Goal: Task Accomplishment & Management: Use online tool/utility

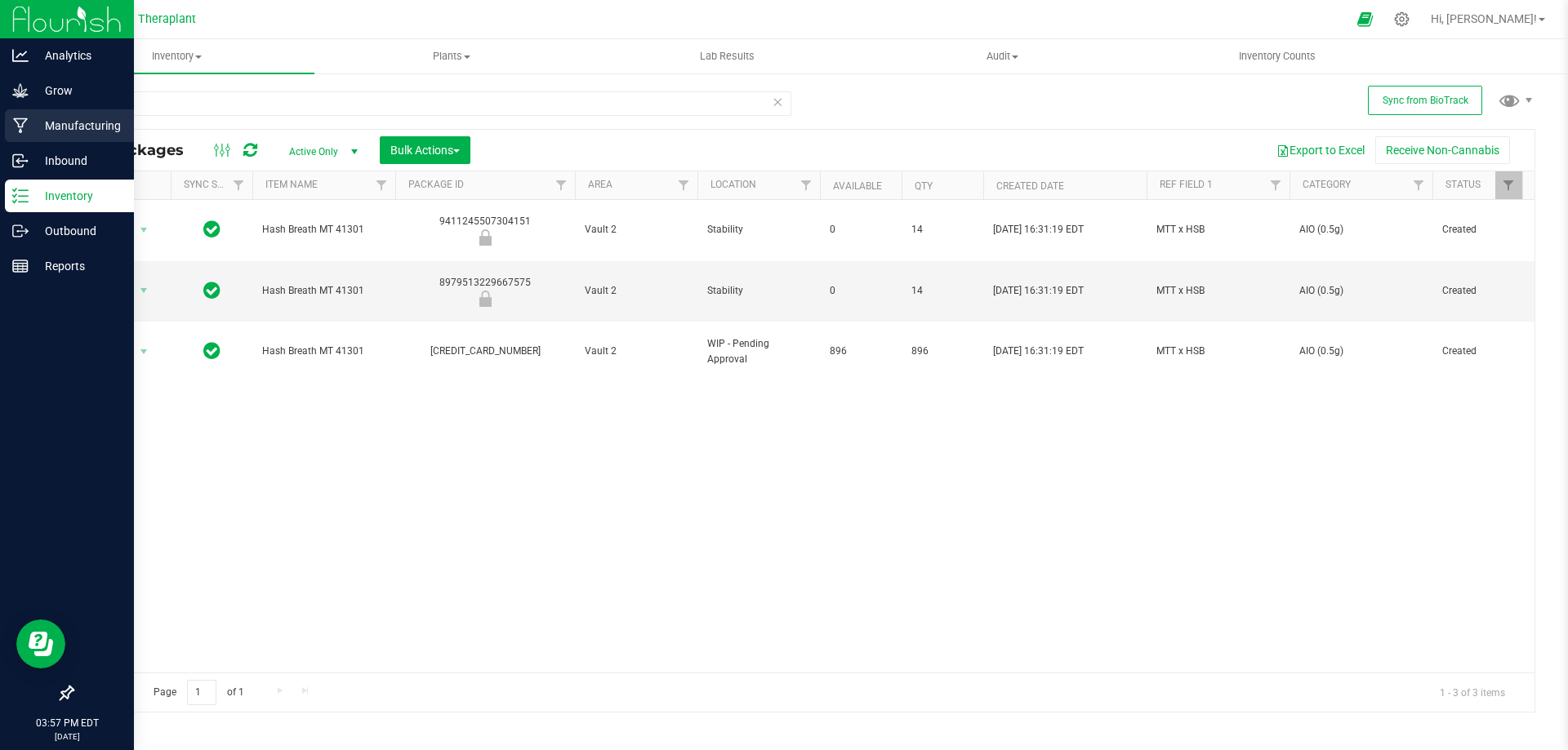
drag, startPoint x: 138, startPoint y: 101, endPoint x: 0, endPoint y: 135, distance: 142.1
click at [0, 135] on div "Analytics Grow Manufacturing Inbound Inventory Outbound Reports 03:57 PM EDT [D…" at bounding box center [784, 375] width 1568 height 750
type input "41283"
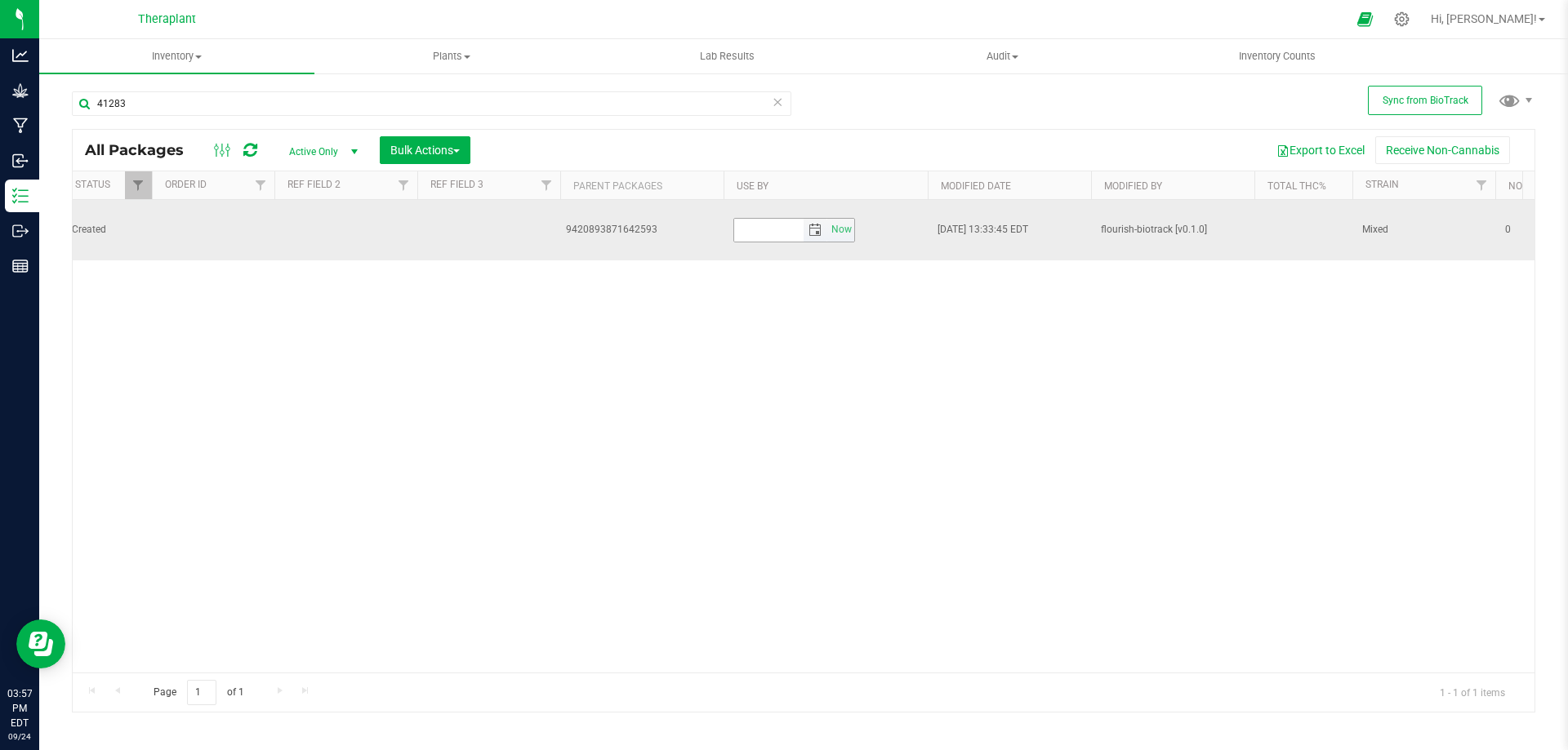
click at [815, 230] on span "select" at bounding box center [815, 230] width 13 height 13
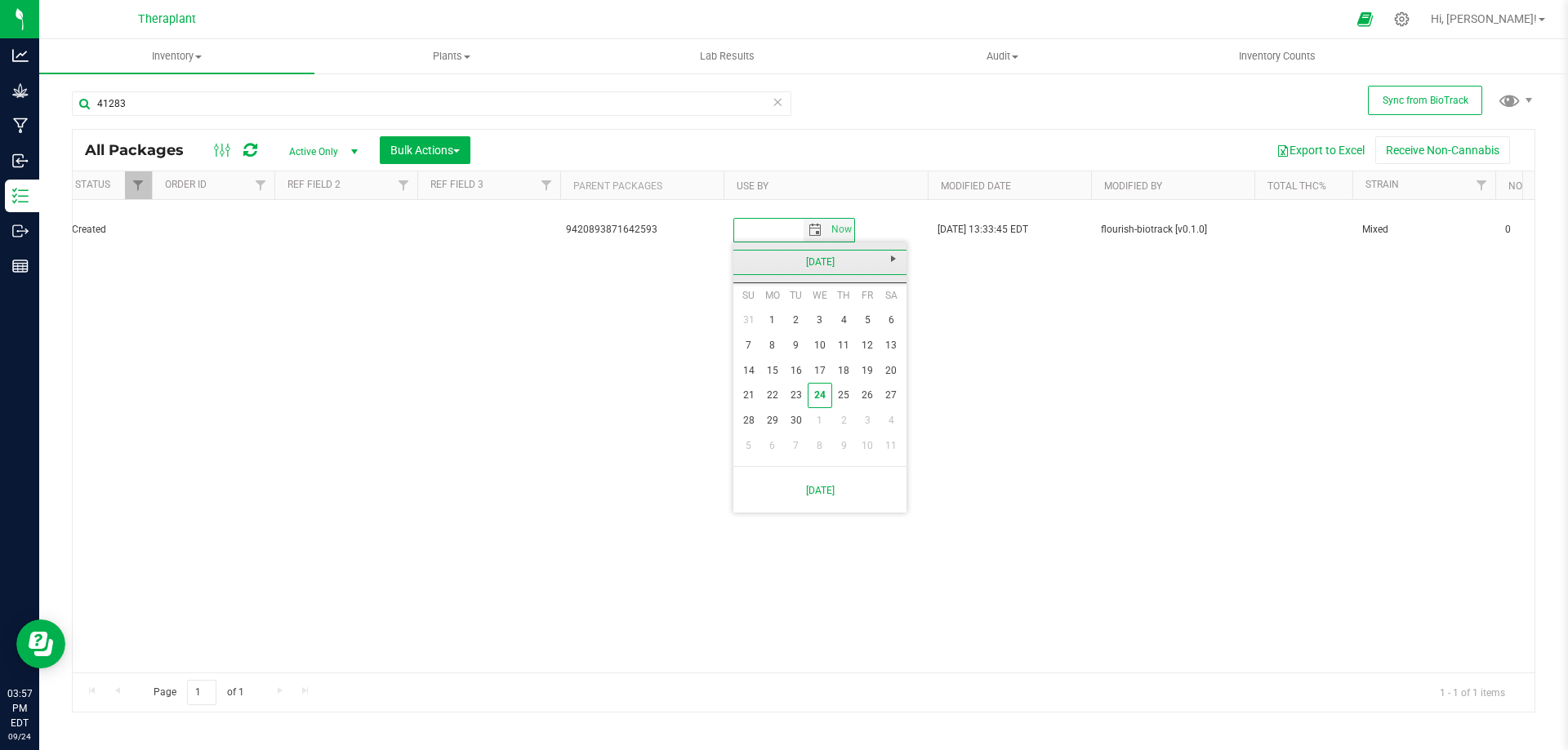
click at [831, 262] on link "[DATE]" at bounding box center [821, 262] width 176 height 26
click at [897, 262] on span "Next" at bounding box center [893, 259] width 13 height 13
click at [762, 399] on link "Sep" at bounding box center [757, 399] width 41 height 41
click at [899, 368] on link "19" at bounding box center [892, 371] width 24 height 26
type input "[DATE]"
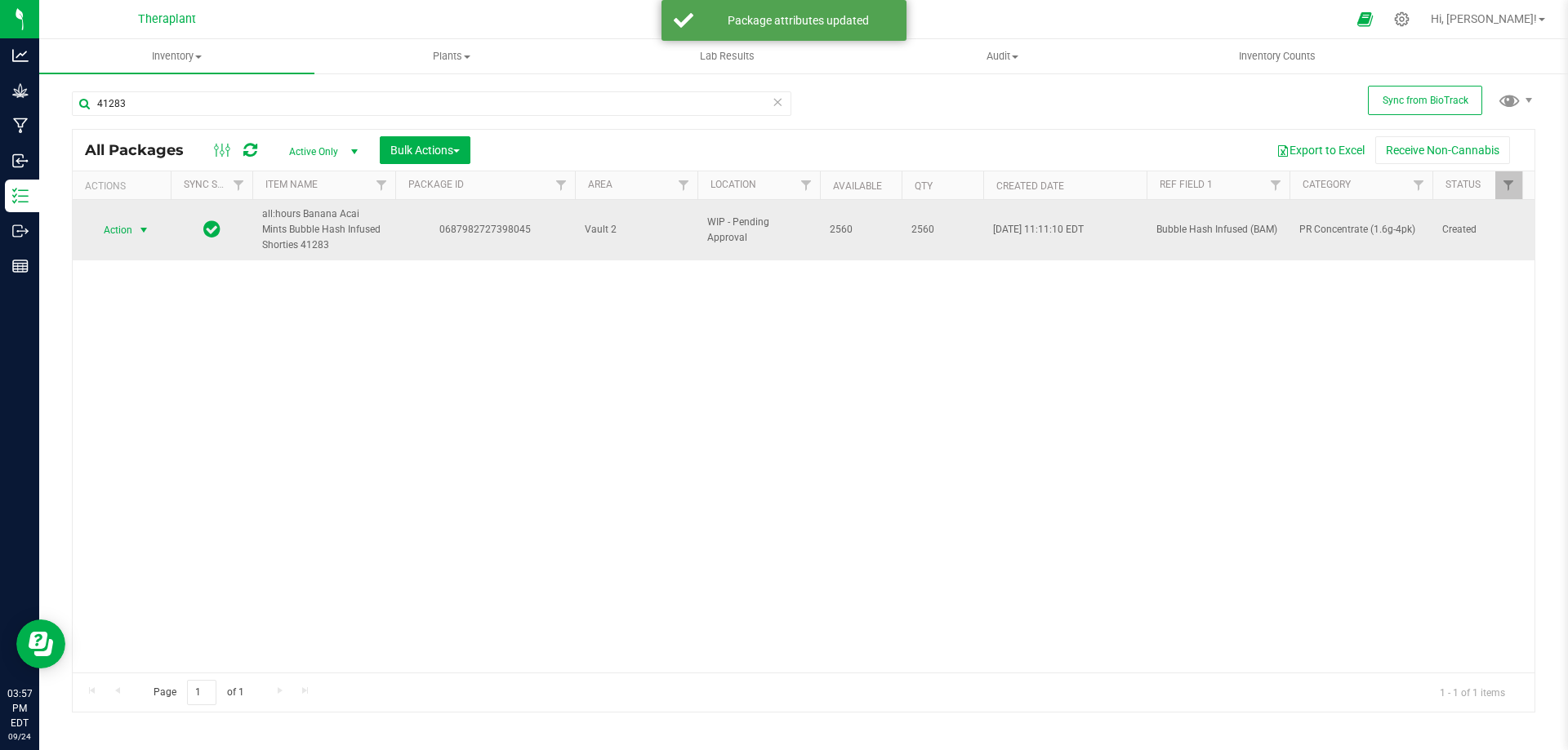
click at [124, 232] on span "Action" at bounding box center [111, 230] width 44 height 23
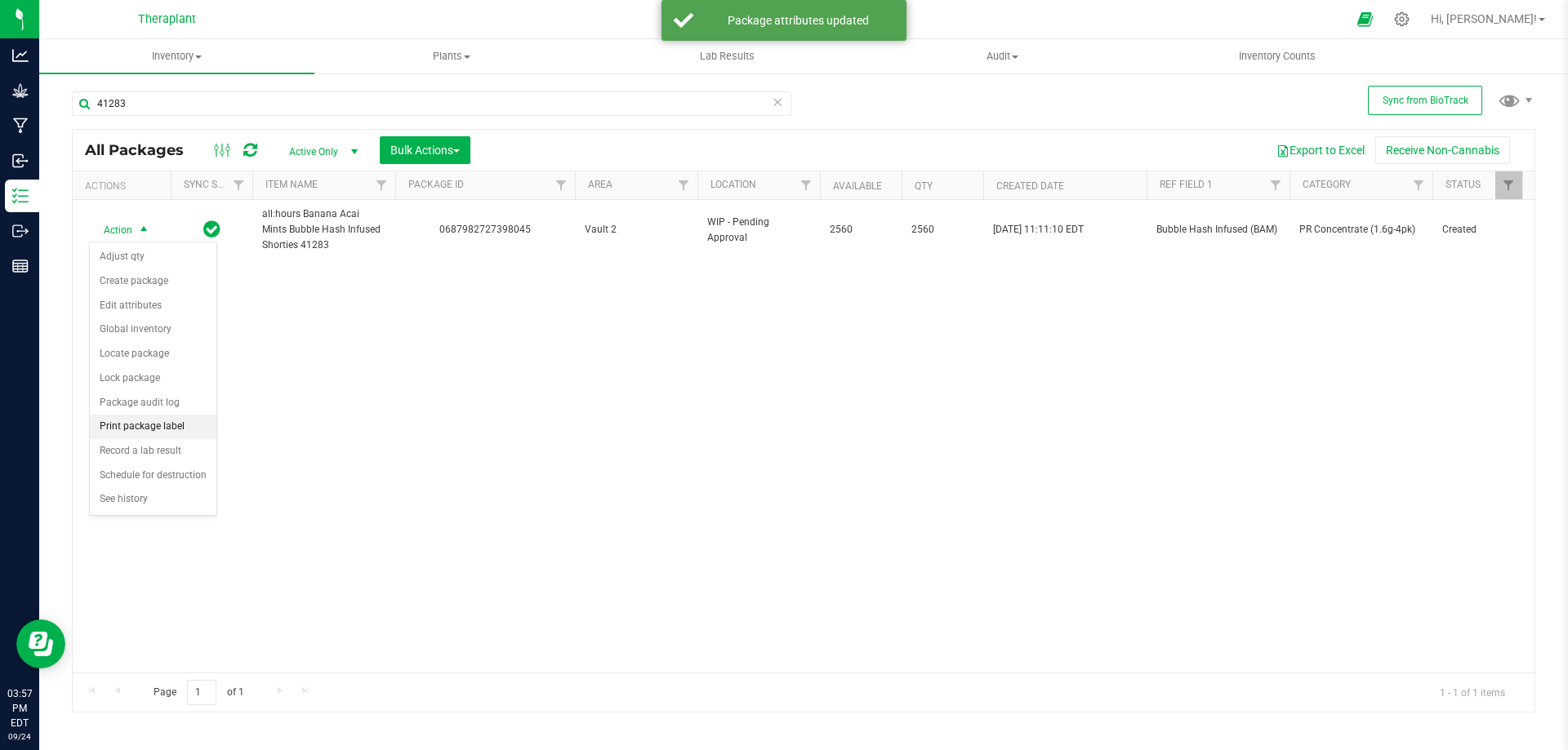
click at [149, 417] on li "Print package label" at bounding box center [153, 426] width 126 height 25
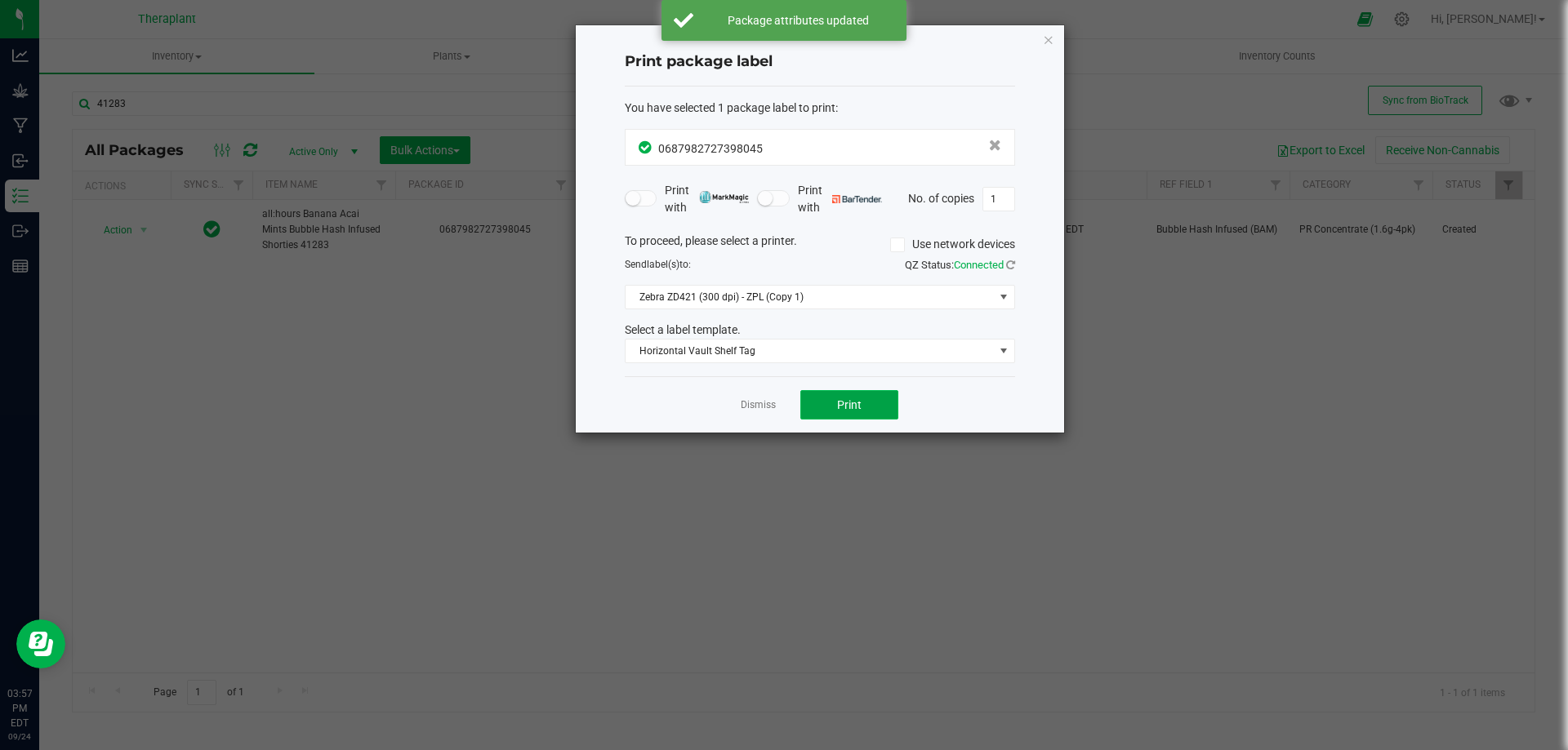
click at [821, 399] on button "Print" at bounding box center [848, 405] width 98 height 30
type input "258"
click at [861, 402] on span "Print" at bounding box center [849, 405] width 25 height 13
click at [1049, 37] on icon "button" at bounding box center [1049, 39] width 12 height 20
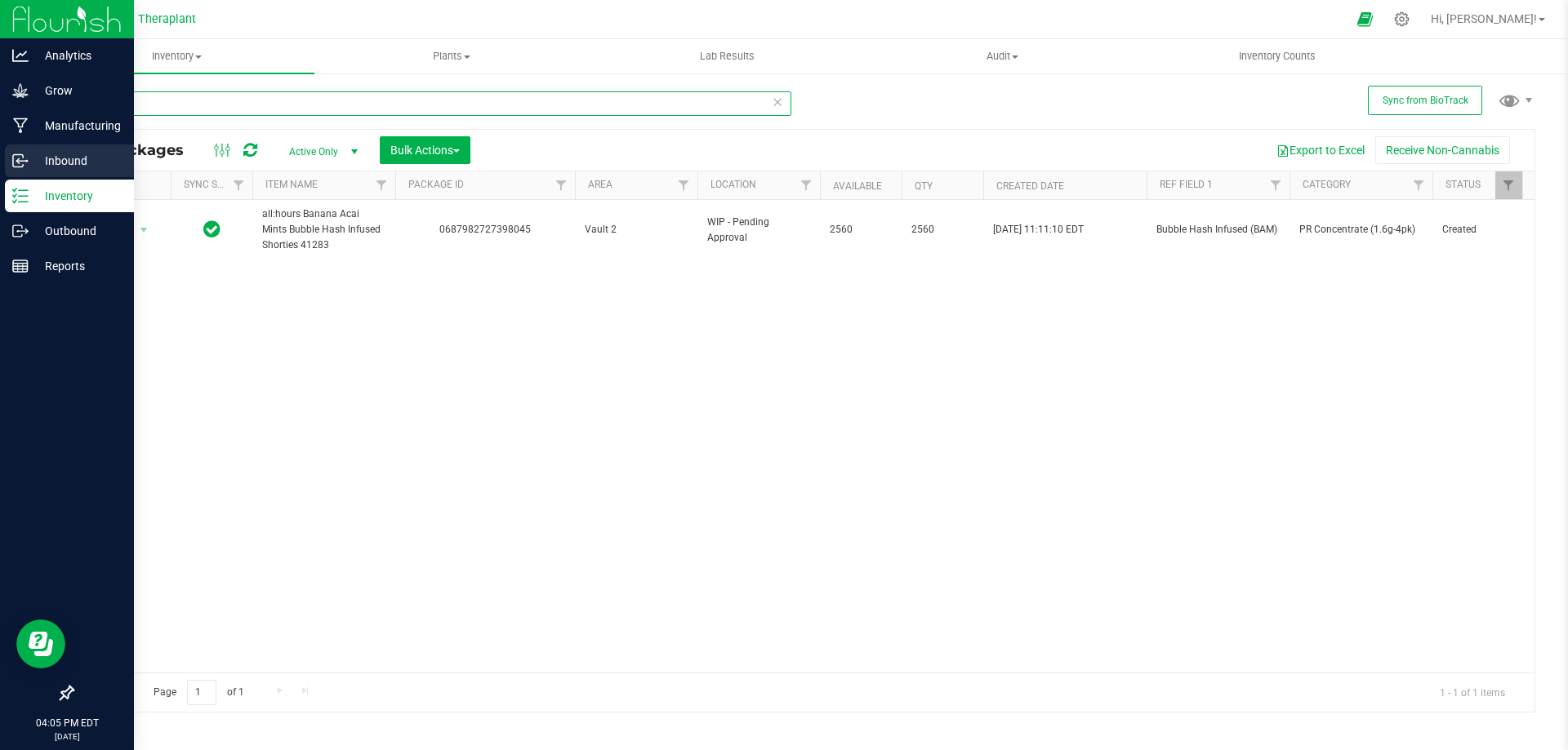
drag, startPoint x: 159, startPoint y: 95, endPoint x: 1, endPoint y: 156, distance: 169.4
click at [1, 156] on div "Analytics Grow Manufacturing Inbound Inventory Outbound Reports 04:05 PM EDT [D…" at bounding box center [784, 375] width 1568 height 750
type input "41298"
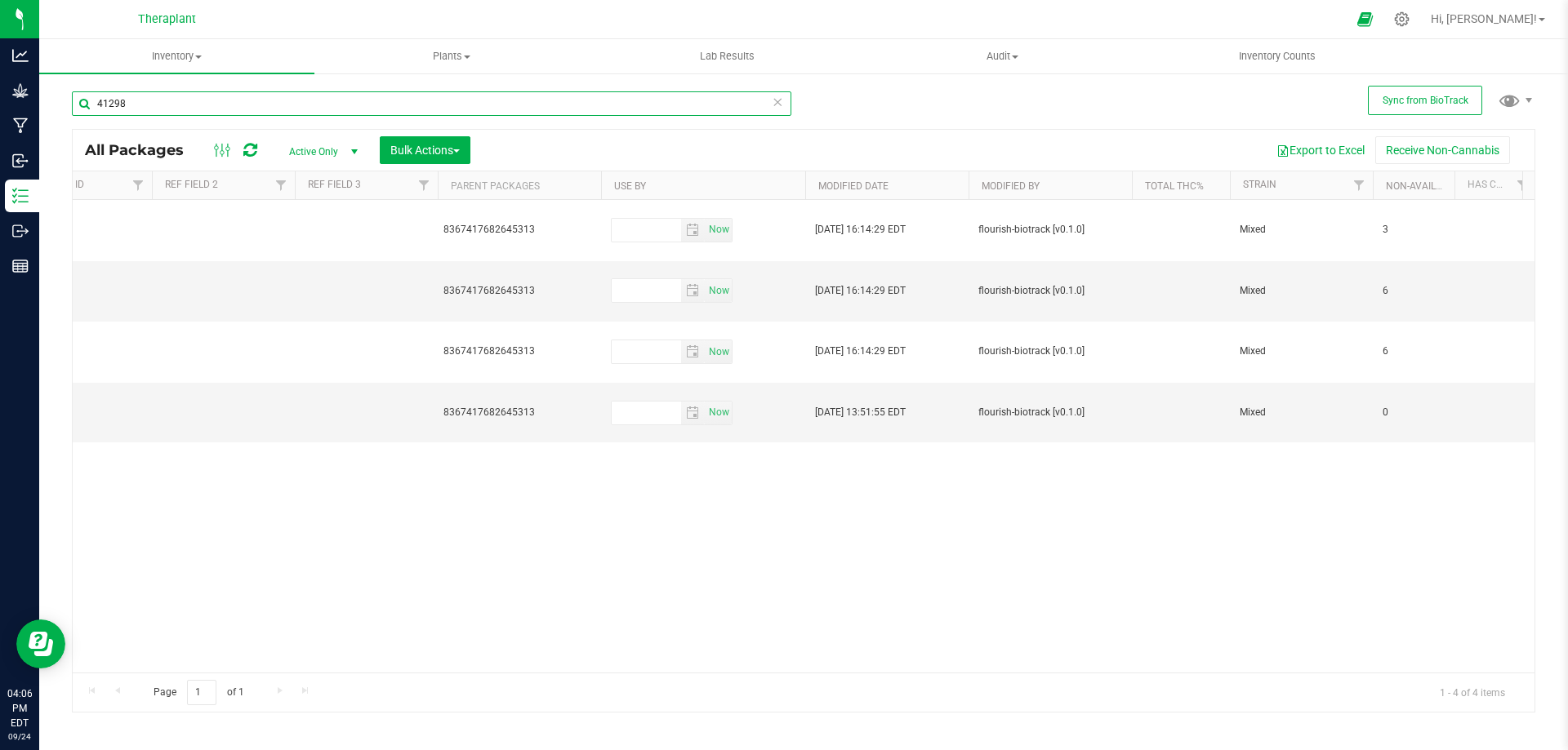
scroll to position [0, 1526]
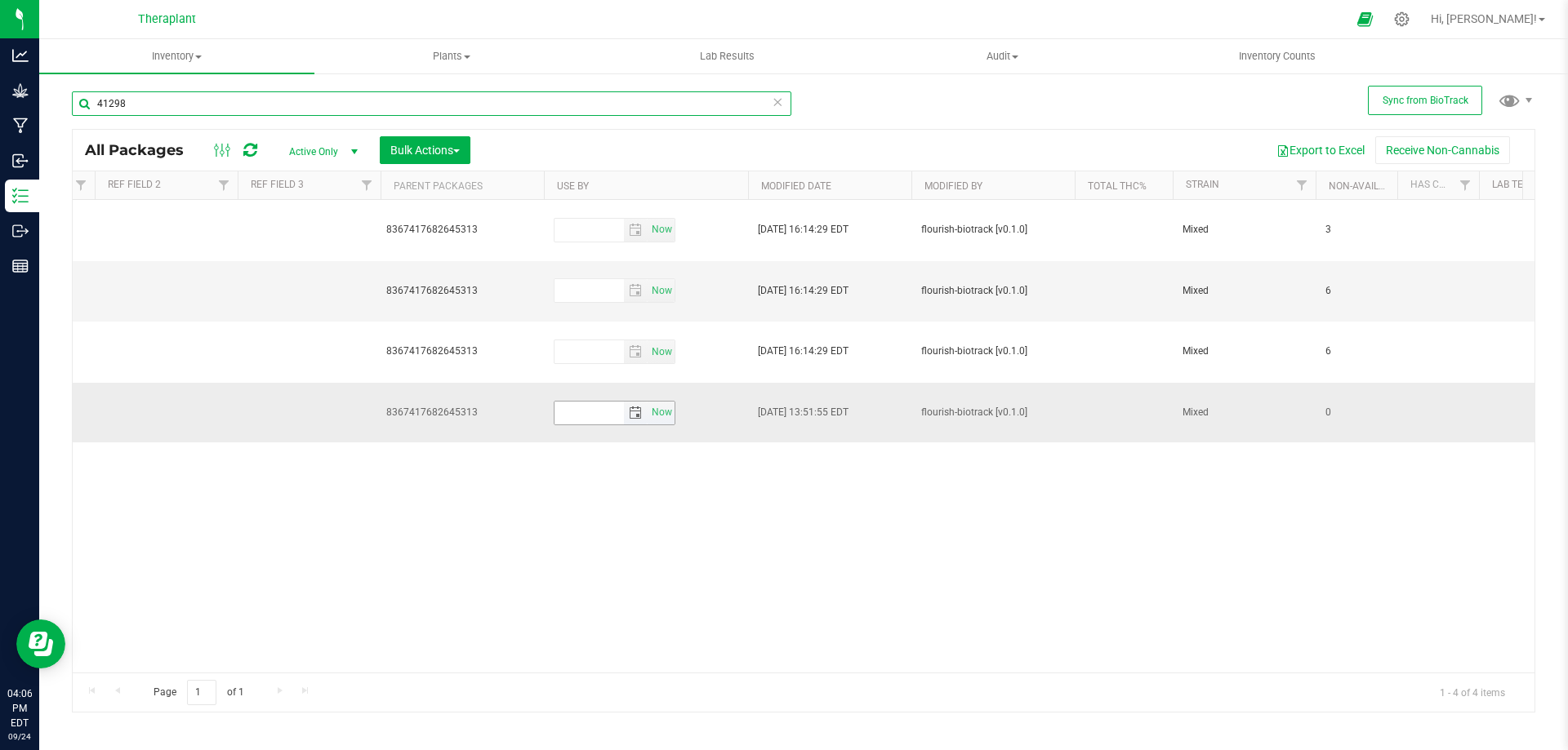
click at [634, 407] on span "select" at bounding box center [635, 412] width 13 height 13
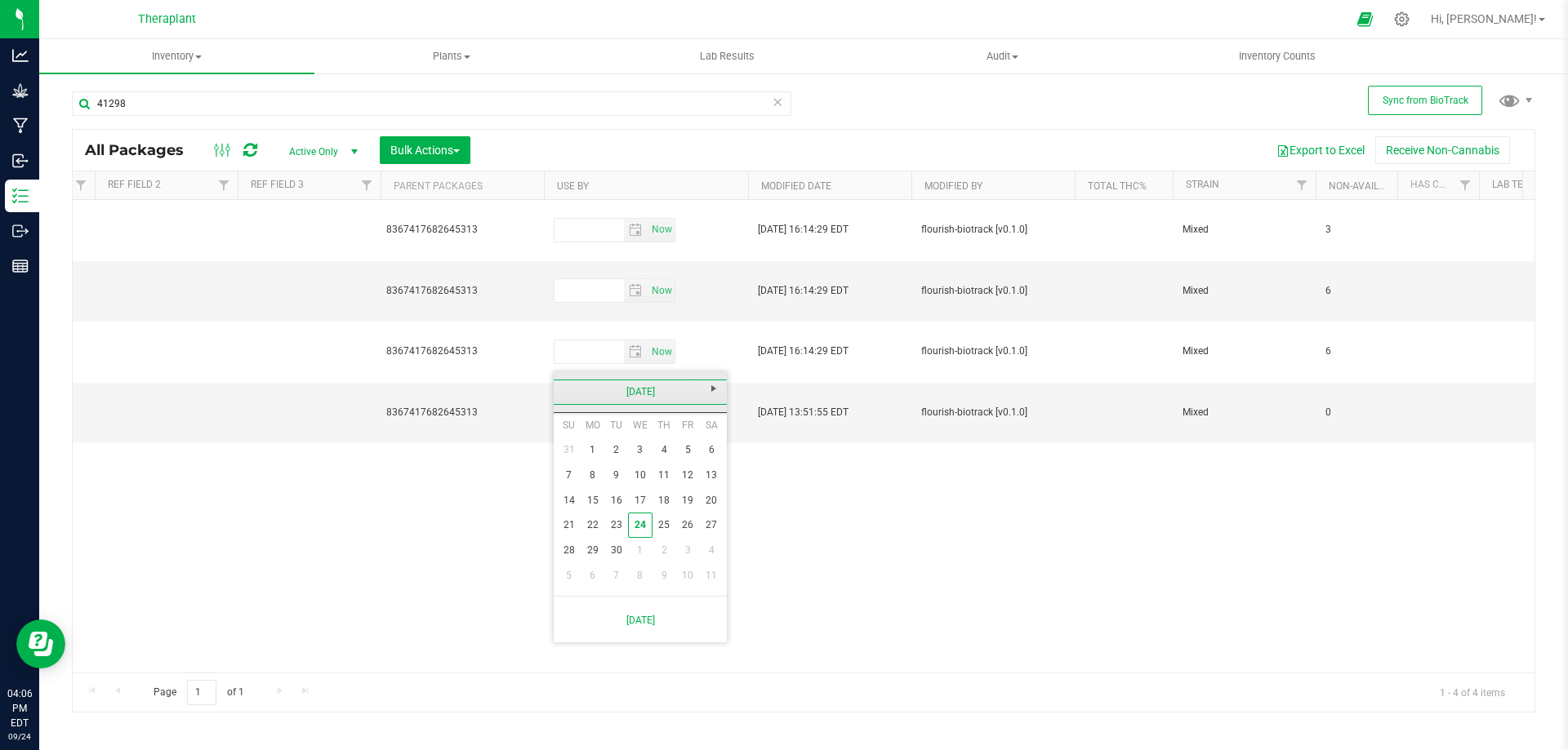
click at [650, 396] on link "[DATE]" at bounding box center [641, 393] width 176 height 26
click at [705, 394] on link "Next" at bounding box center [714, 389] width 26 height 26
click at [573, 540] on link "Sep" at bounding box center [578, 528] width 41 height 41
click at [710, 497] on link "19" at bounding box center [712, 501] width 24 height 26
type input "[DATE]"
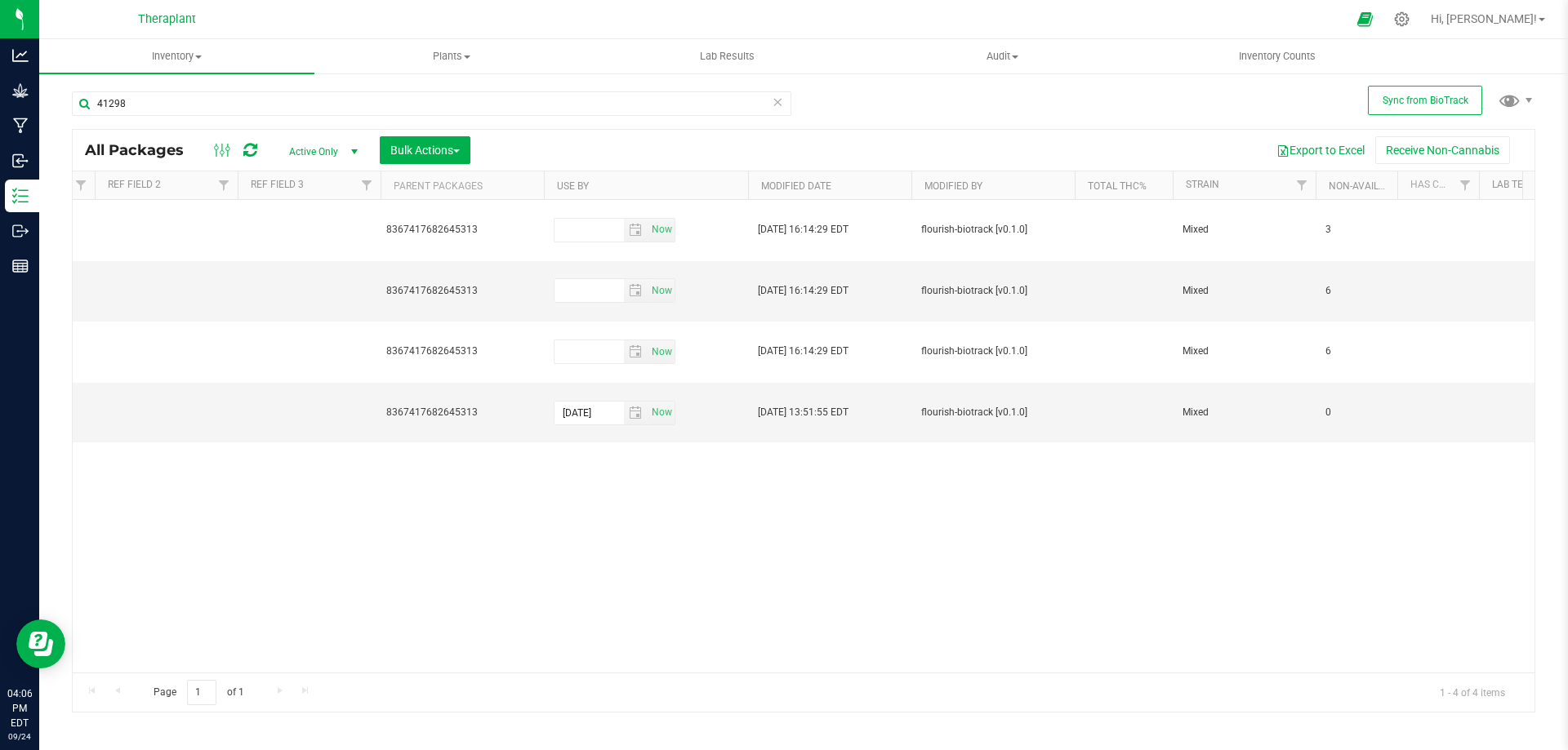
click at [588, 477] on div "Action Action Edit attributes Global inventory Locate package Package audit log…" at bounding box center [804, 436] width 1461 height 473
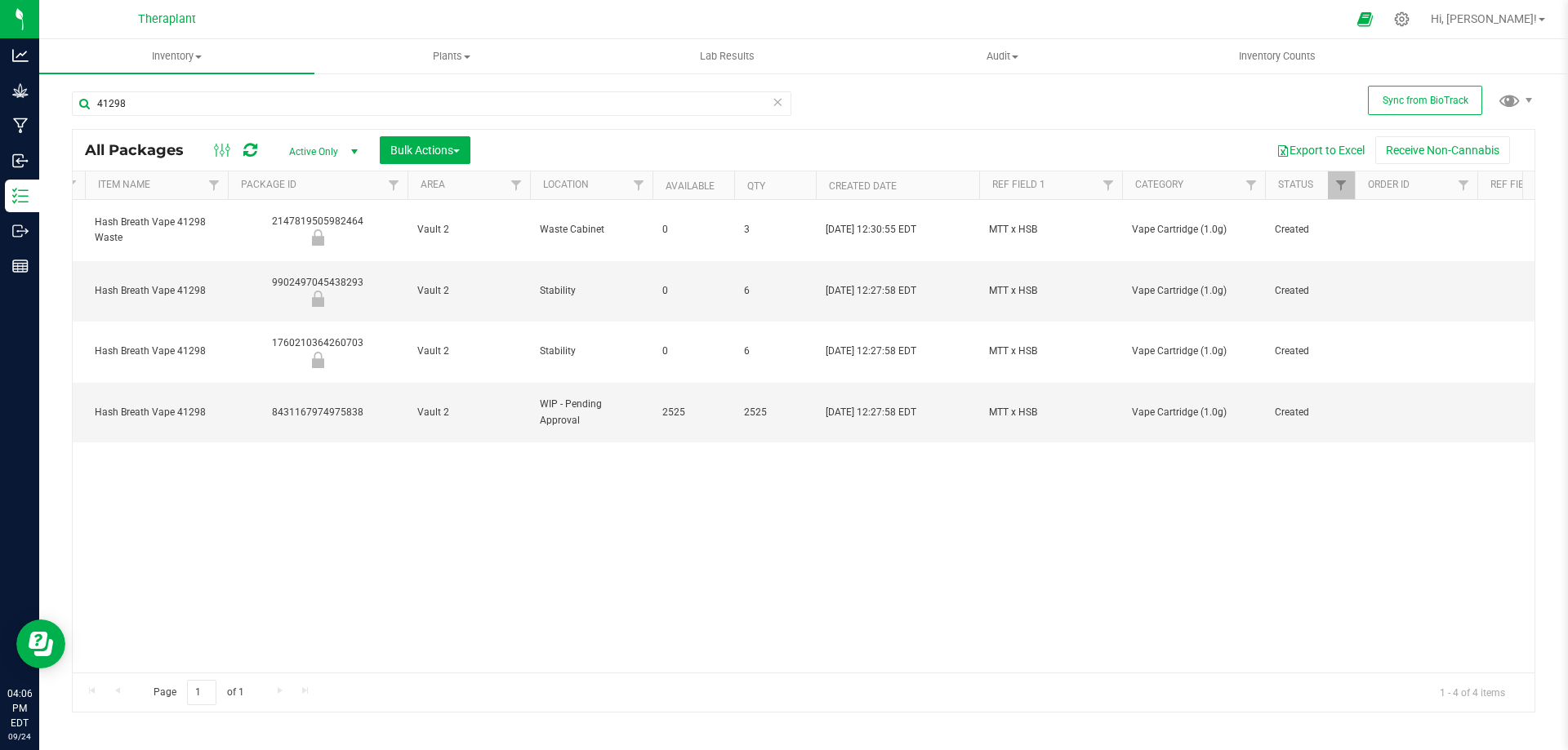
scroll to position [0, 0]
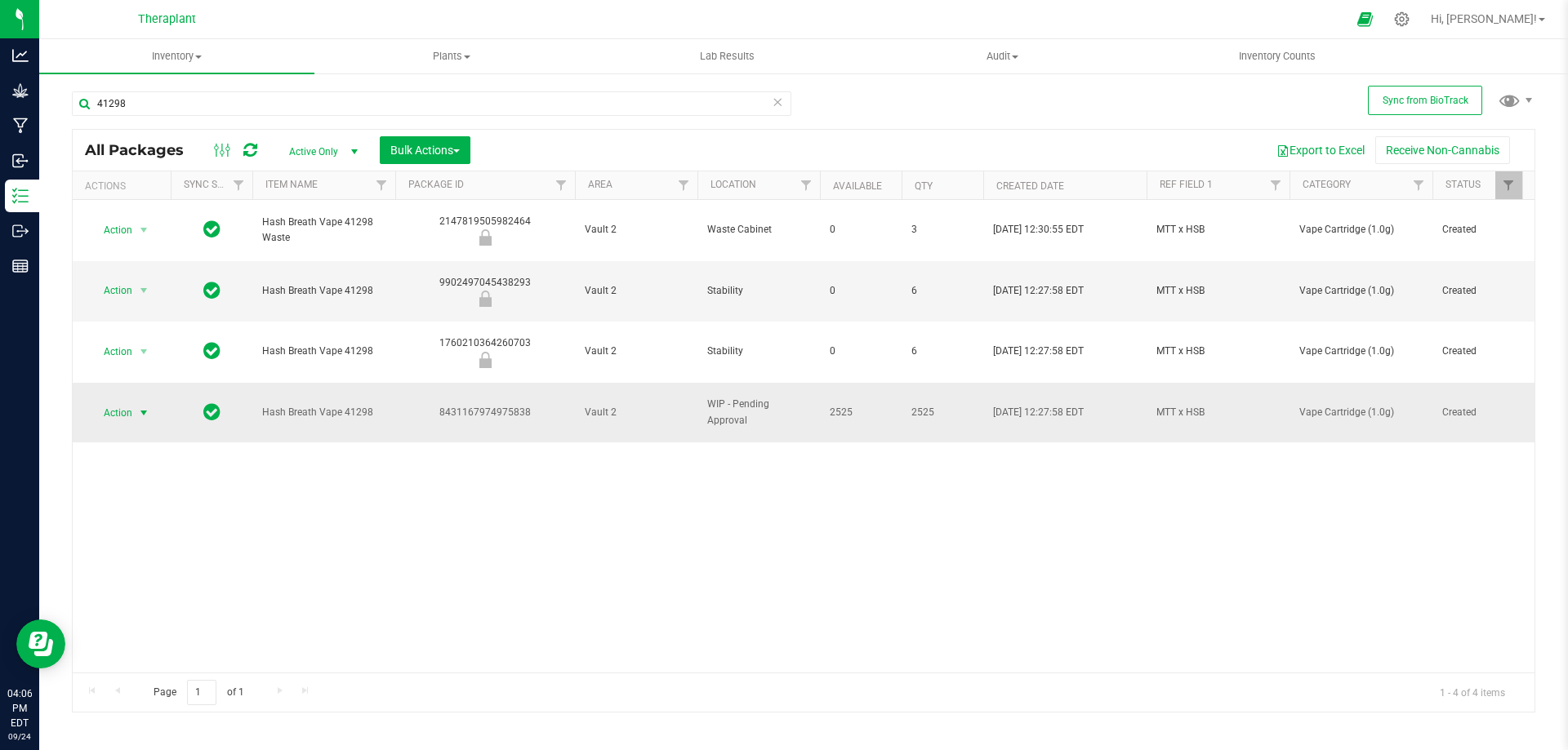
click at [120, 402] on span "Action" at bounding box center [111, 412] width 44 height 23
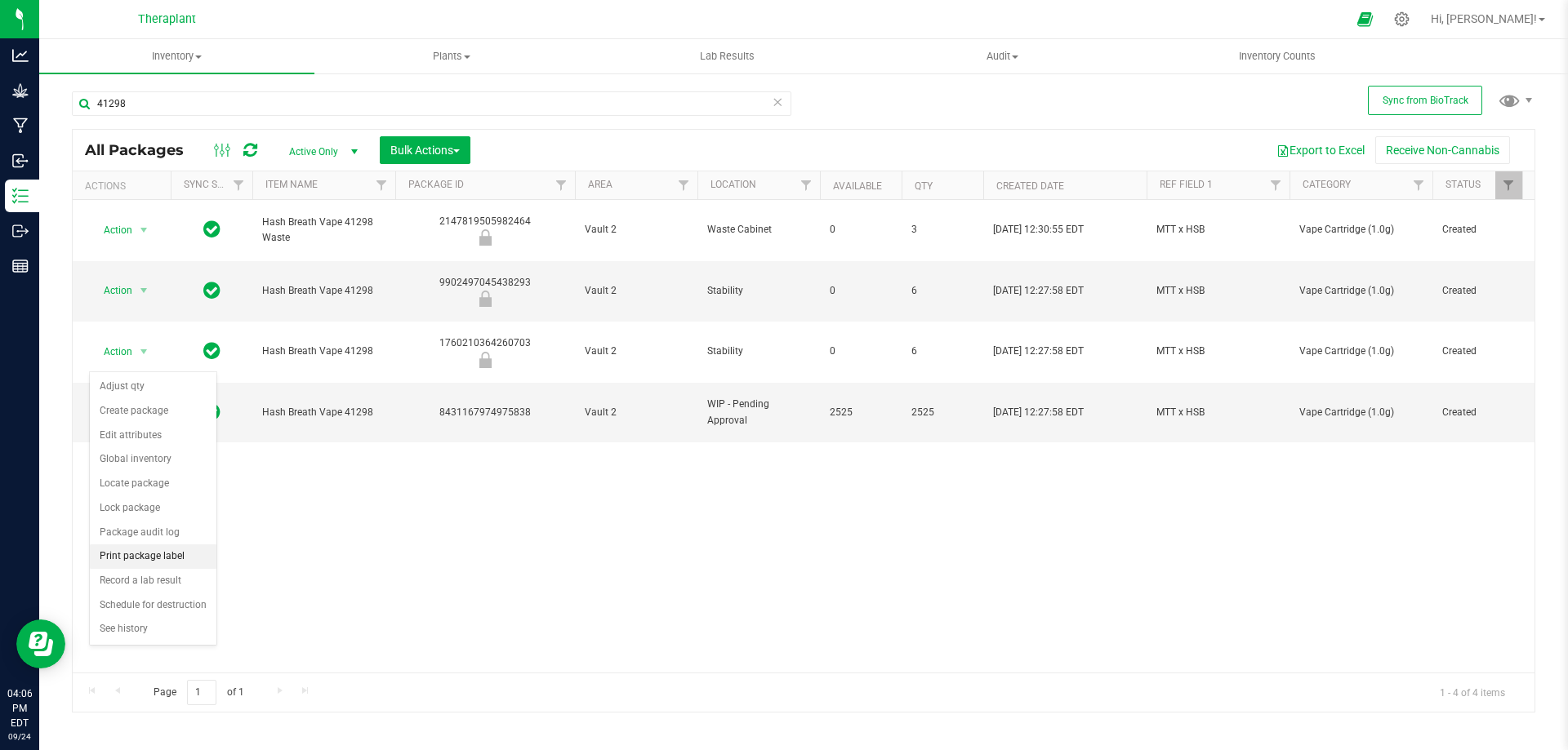
click at [158, 554] on li "Print package label" at bounding box center [153, 557] width 126 height 25
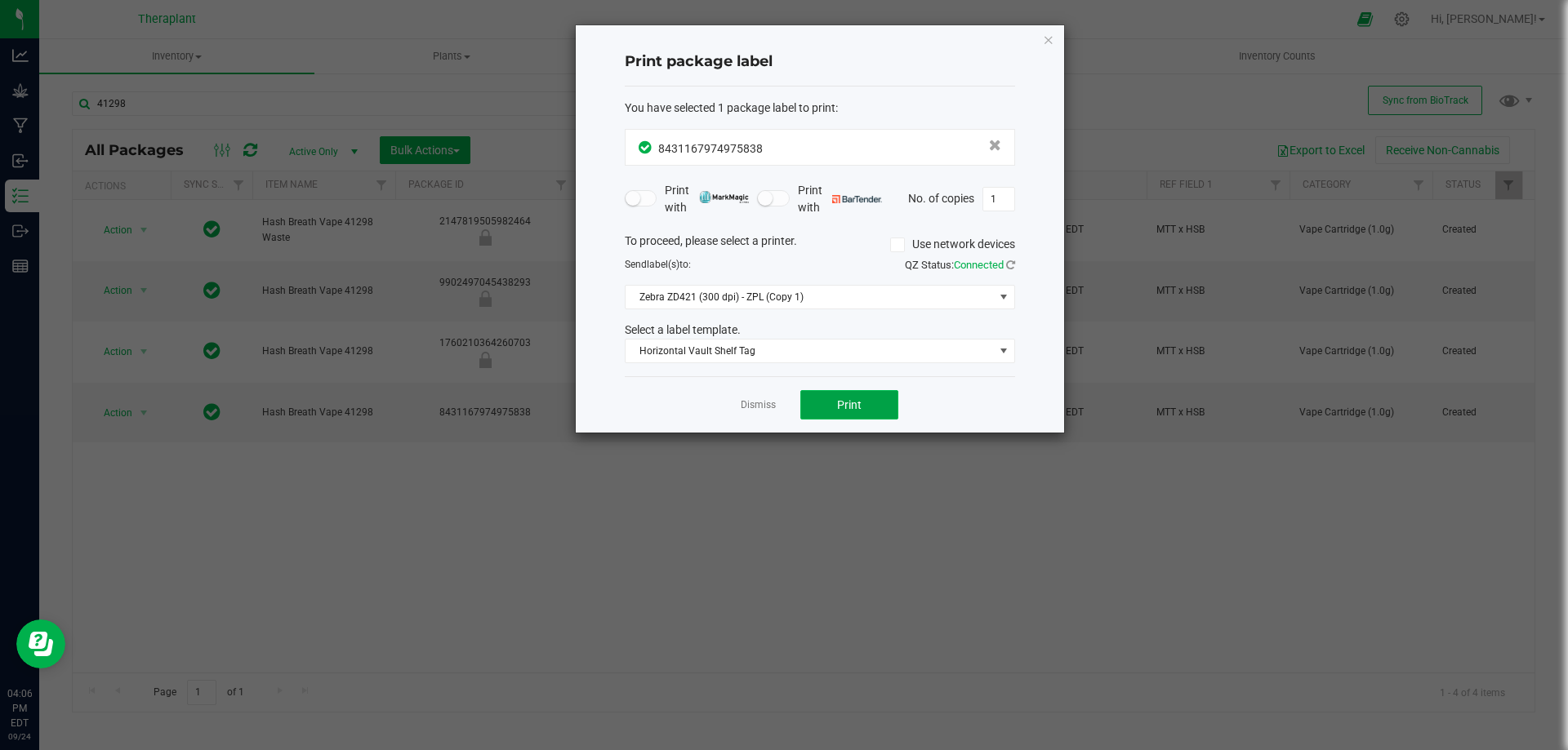
click at [809, 404] on button "Print" at bounding box center [848, 405] width 98 height 30
click at [1002, 196] on input "1" at bounding box center [998, 198] width 31 height 23
type input "254"
click at [862, 404] on button "Print" at bounding box center [848, 405] width 98 height 30
